Goal: Obtain resource: Download file/media

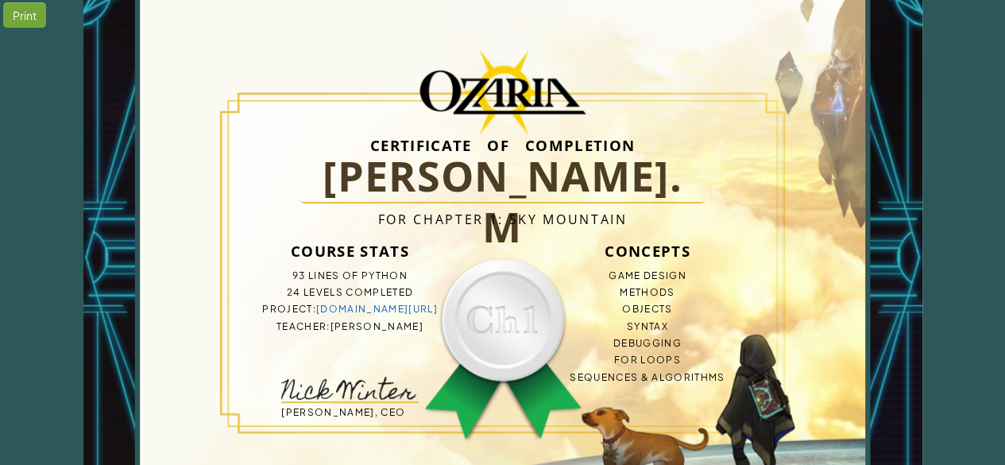
scroll to position [68, 0]
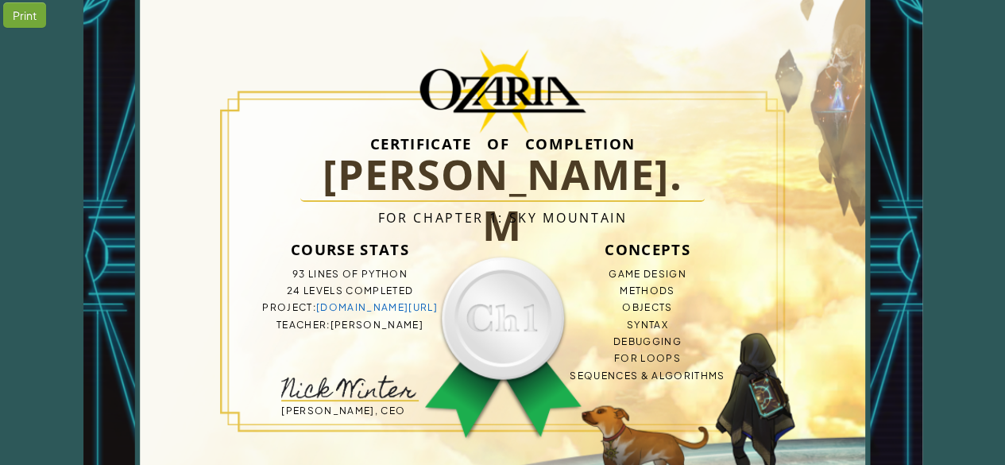
click at [566, 191] on h1 "[PERSON_NAME]. M" at bounding box center [502, 175] width 405 height 53
click at [15, 16] on div "Print" at bounding box center [24, 14] width 43 height 25
drag, startPoint x: 523, startPoint y: 249, endPoint x: 527, endPoint y: 234, distance: 15.6
click at [997, 80] on div "Print Certificate of Completion [PERSON_NAME]. M For Chapter 1: Sky Mountain Co…" at bounding box center [502, 256] width 1005 height 648
click at [955, 250] on div "Print Certificate of Completion [PERSON_NAME]. M For Chapter 1: Sky Mountain Co…" at bounding box center [502, 256] width 1005 height 648
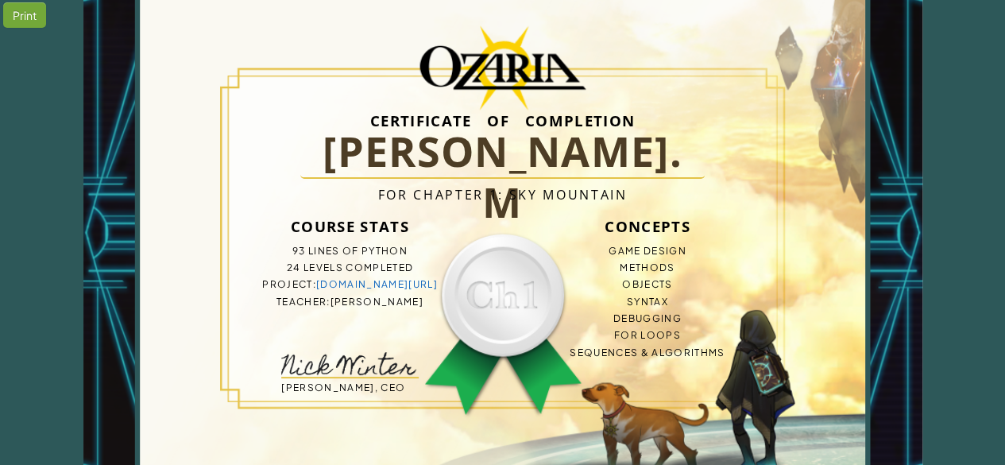
scroll to position [94, 0]
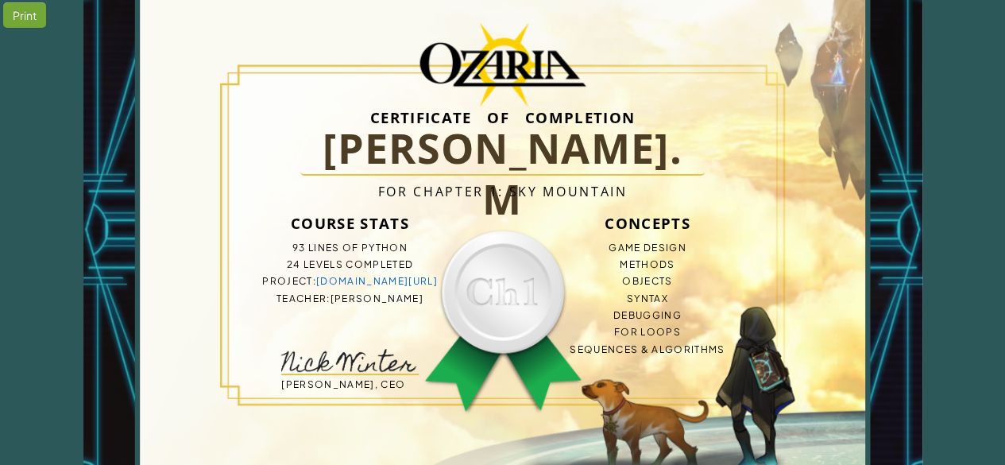
drag, startPoint x: 663, startPoint y: 180, endPoint x: 279, endPoint y: 326, distance: 410.7
click at [279, 326] on div "Certificate of Completion [PERSON_NAME]. M For Chapter 1: Sky Mountain Course S…" at bounding box center [503, 230] width 534 height 343
drag, startPoint x: 283, startPoint y: 327, endPoint x: 401, endPoint y: 309, distance: 119.8
click at [353, 309] on div "Certificate of Completion [PERSON_NAME]. M For Chapter 1: Sky Mountain Course S…" at bounding box center [503, 230] width 534 height 343
click at [935, 265] on div "Print Certificate of Completion [PERSON_NAME]. M For Chapter 1: Sky Mountain Co…" at bounding box center [502, 230] width 1005 height 648
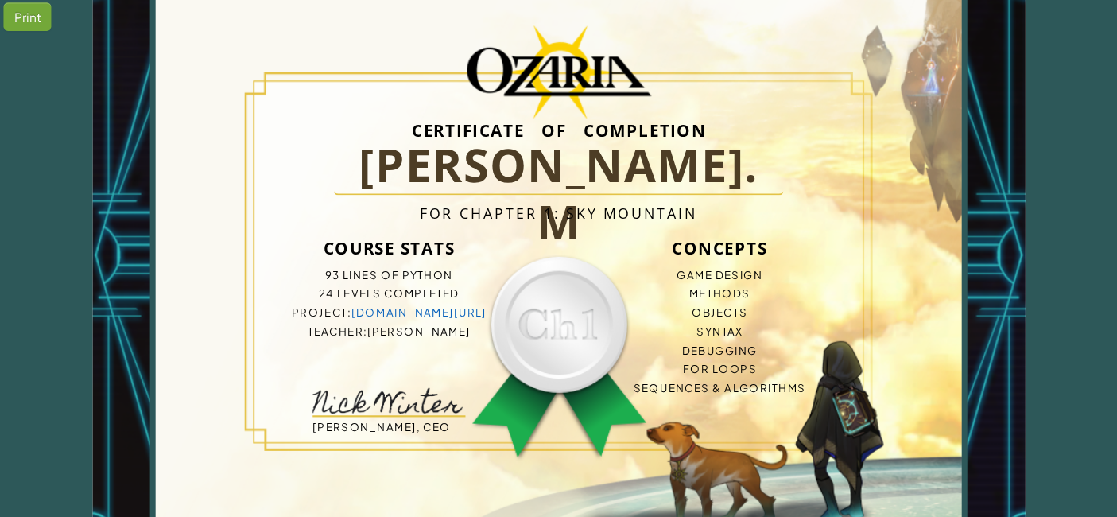
scroll to position [93, 0]
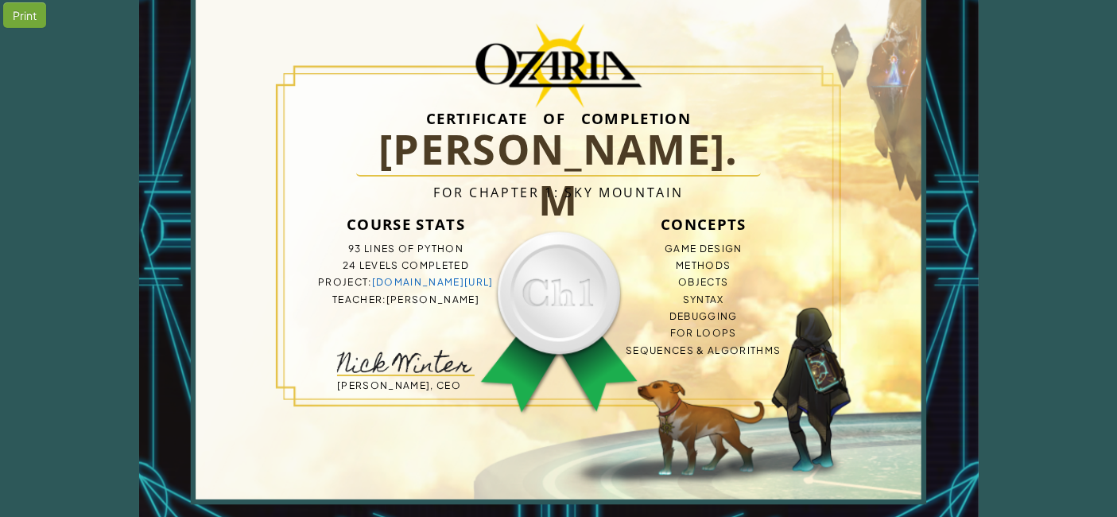
click at [615, 327] on li "For Loops" at bounding box center [703, 332] width 229 height 17
drag, startPoint x: 912, startPoint y: 0, endPoint x: 288, endPoint y: 305, distance: 694.5
click at [288, 305] on div "Certificate of Completion [PERSON_NAME]. M For Chapter 1: Sky Mountain Course S…" at bounding box center [558, 231] width 839 height 648
click at [1004, 328] on div "Print Certificate of Completion [PERSON_NAME]. M For Chapter 1: Sky Mountain Co…" at bounding box center [558, 231] width 1117 height 648
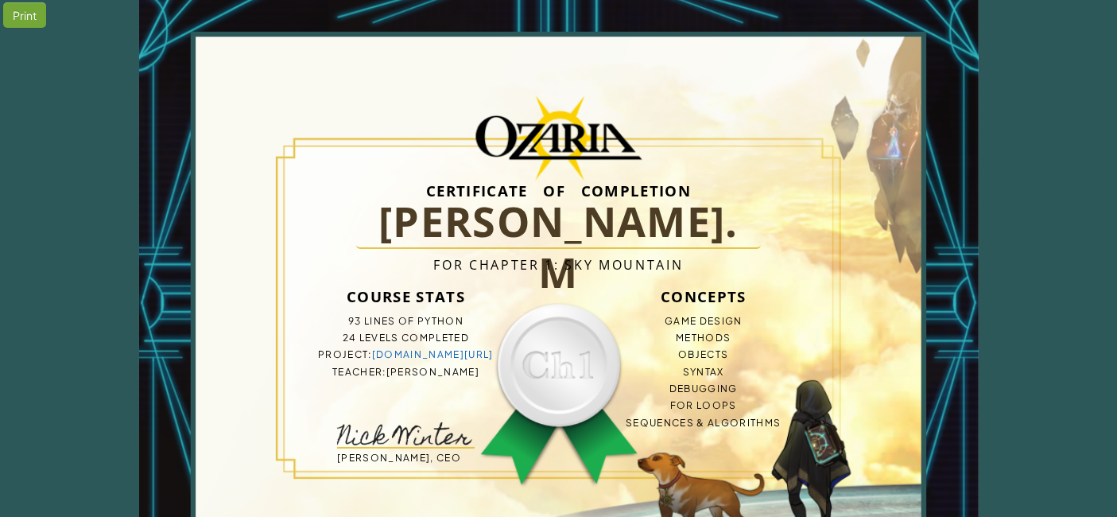
scroll to position [20, 0]
click at [25, 21] on div "Print" at bounding box center [24, 14] width 43 height 25
click at [382, 158] on div "Certificate of Completion [PERSON_NAME]. M For Chapter 1: Sky Mountain Course S…" at bounding box center [559, 304] width 534 height 343
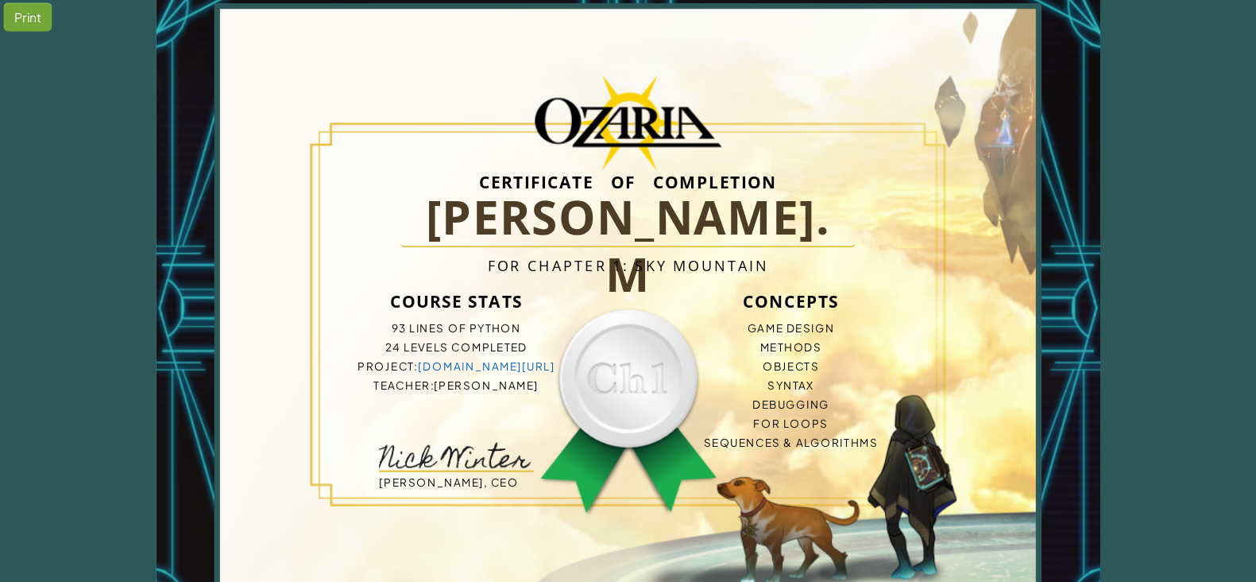
scroll to position [50, 0]
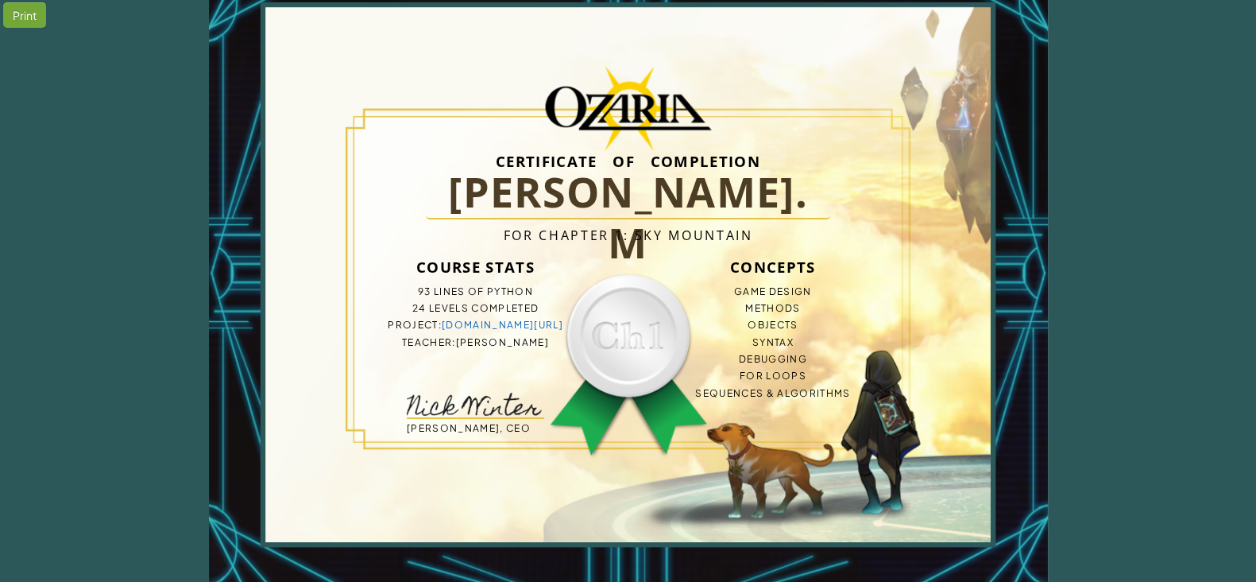
click at [779, 248] on h4 "For Chapter 1: Sky Mountain" at bounding box center [629, 235] width 534 height 32
click at [42, 8] on div "Print" at bounding box center [24, 14] width 43 height 25
click at [11, 195] on div "Print Certificate of Completion [PERSON_NAME]. M For Chapter 1: Sky Mountain Co…" at bounding box center [628, 274] width 1256 height 648
click at [821, 422] on div "Certificate of Completion [PERSON_NAME]. M For Chapter 1: Sky Mountain Course S…" at bounding box center [629, 274] width 534 height 343
